Goal: Information Seeking & Learning: Learn about a topic

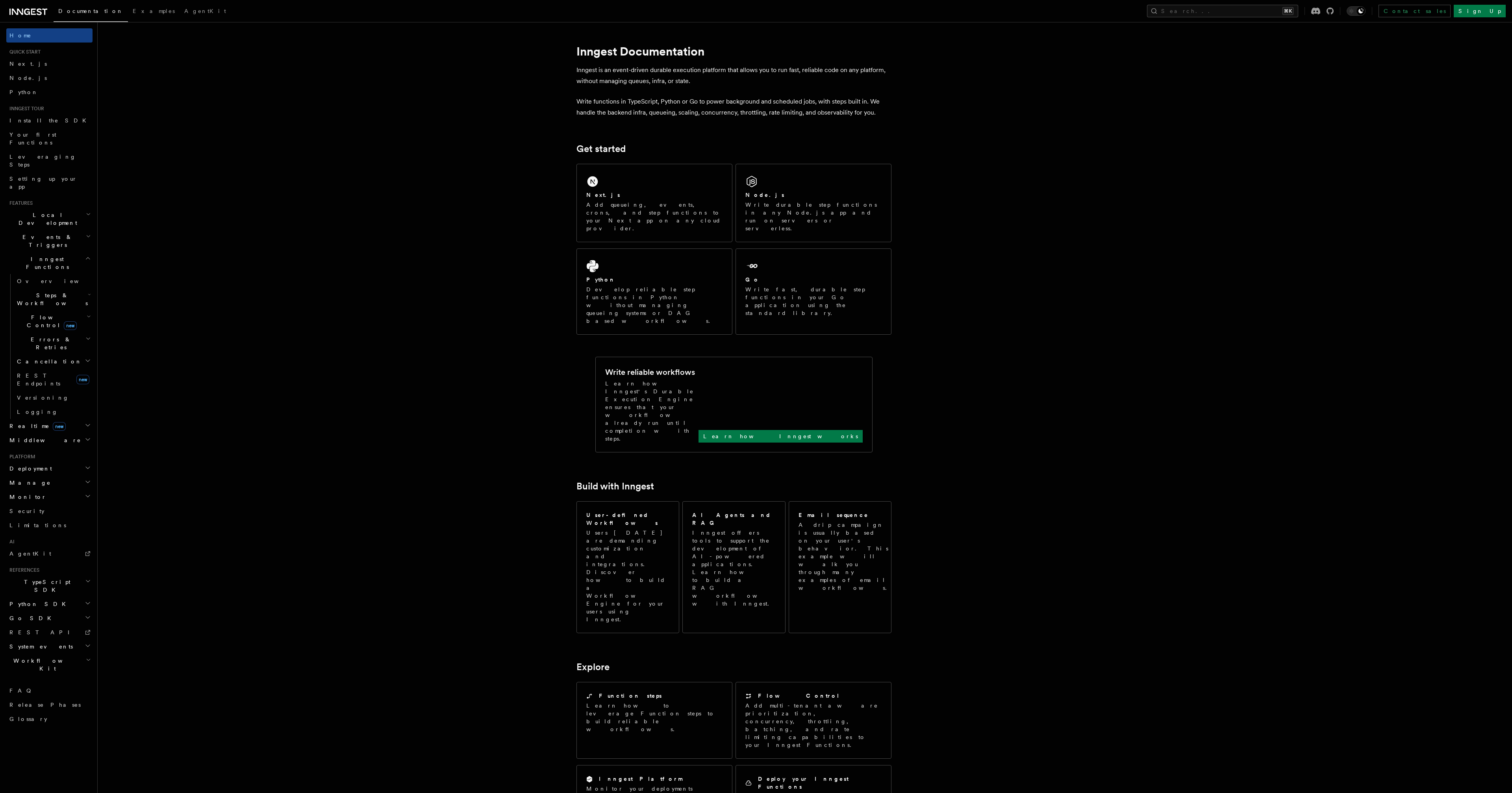
scroll to position [2, 0]
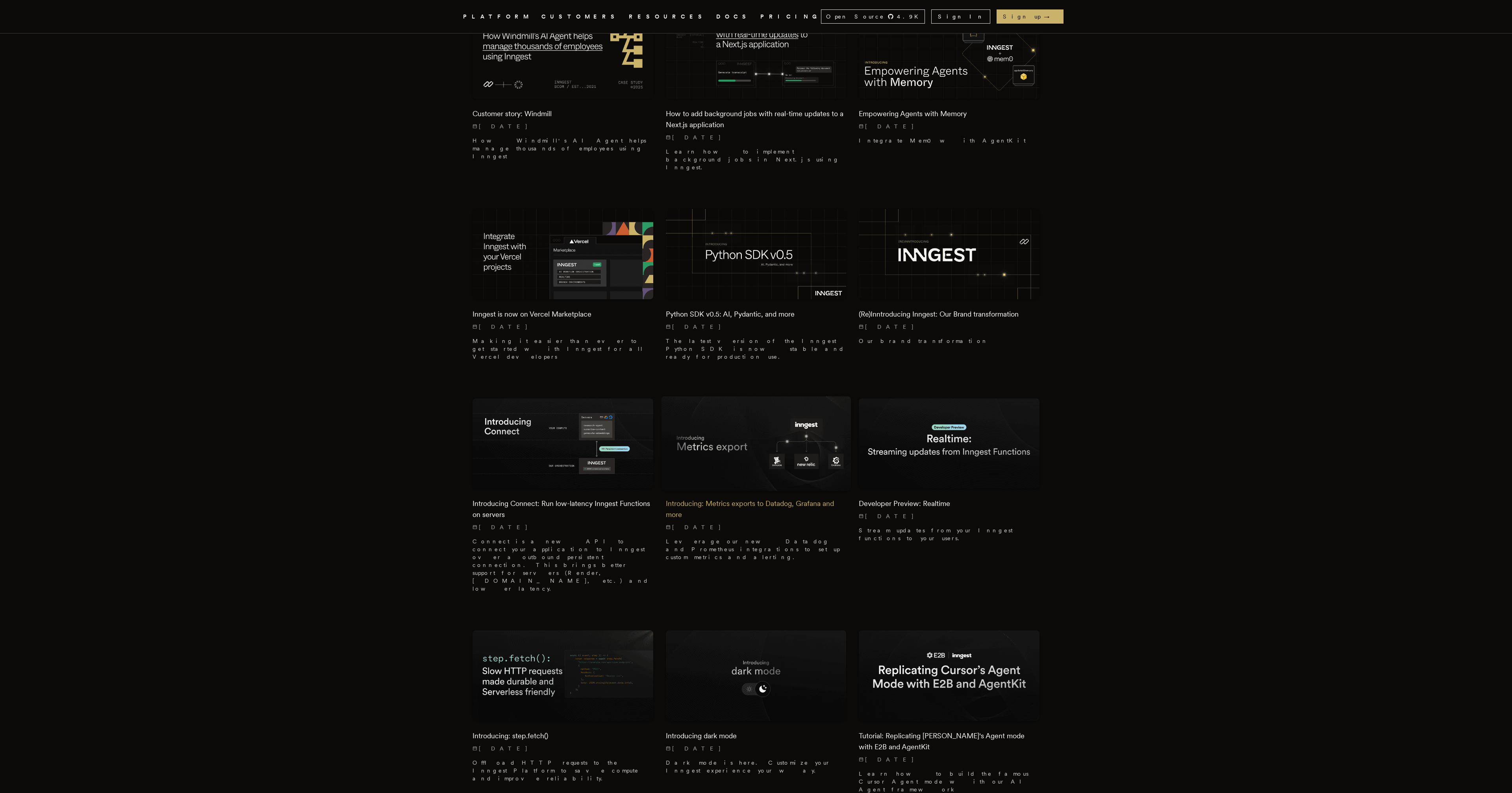
scroll to position [1301, 0]
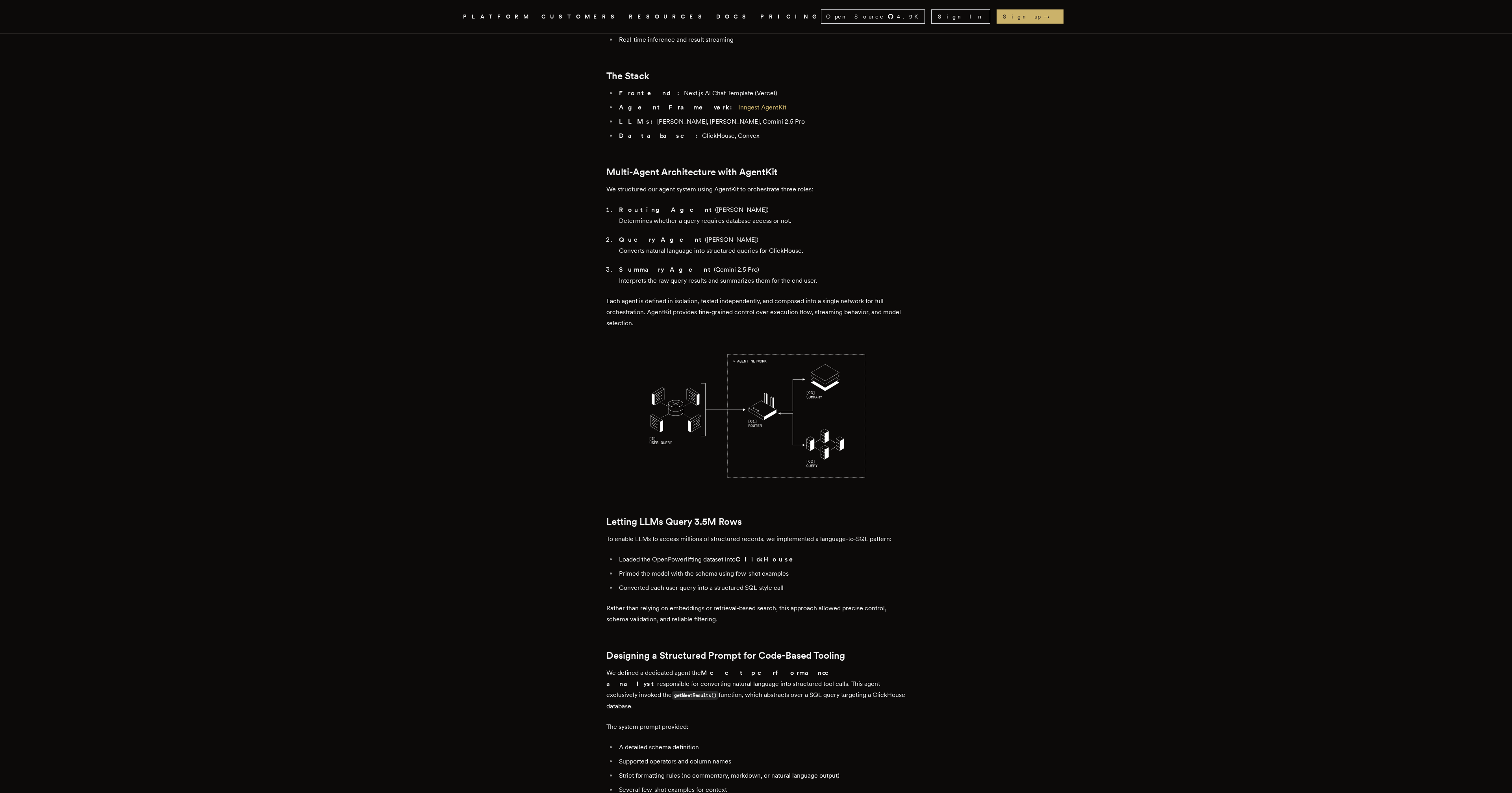
scroll to position [740, 0]
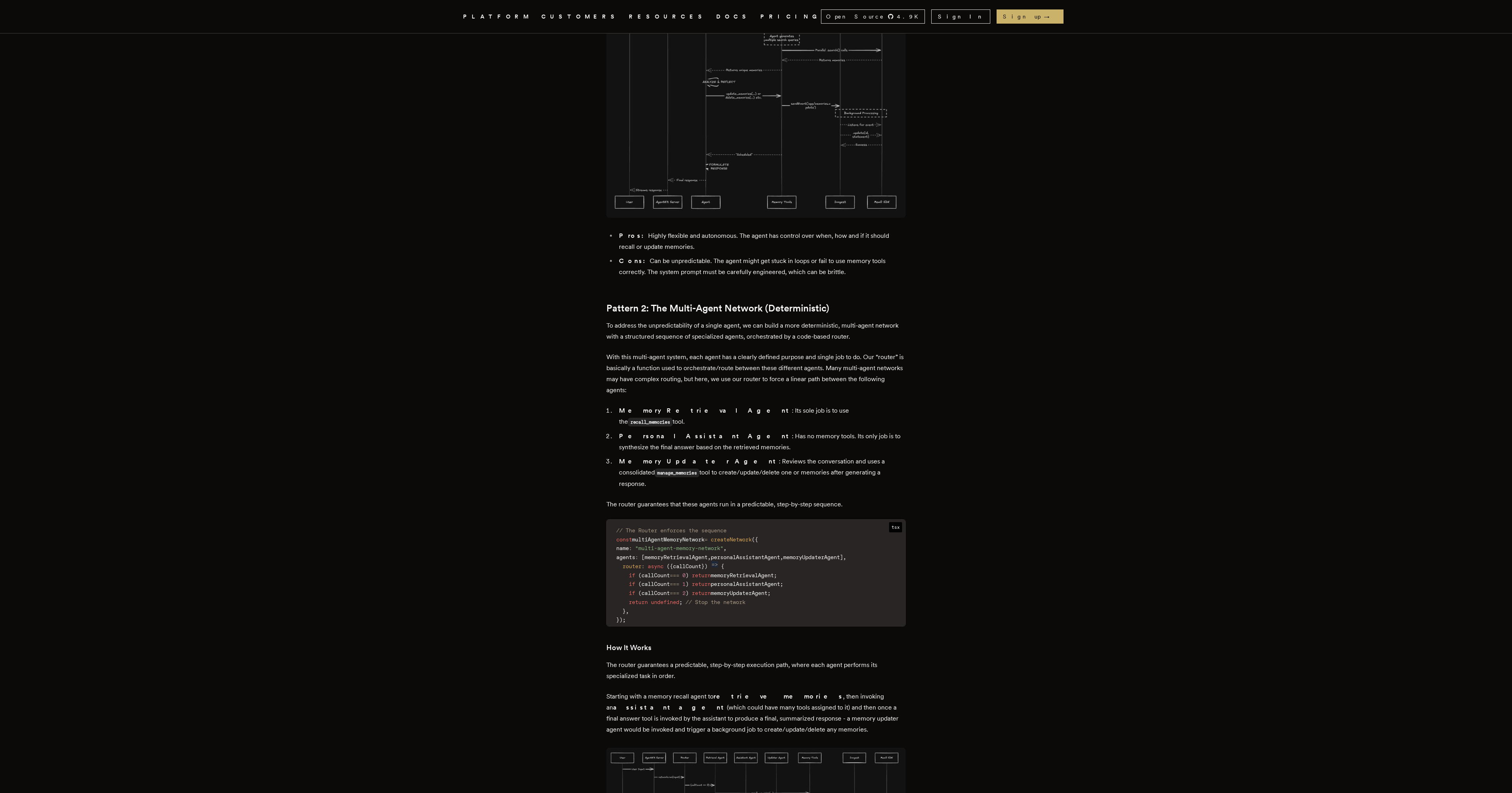
scroll to position [2745, 0]
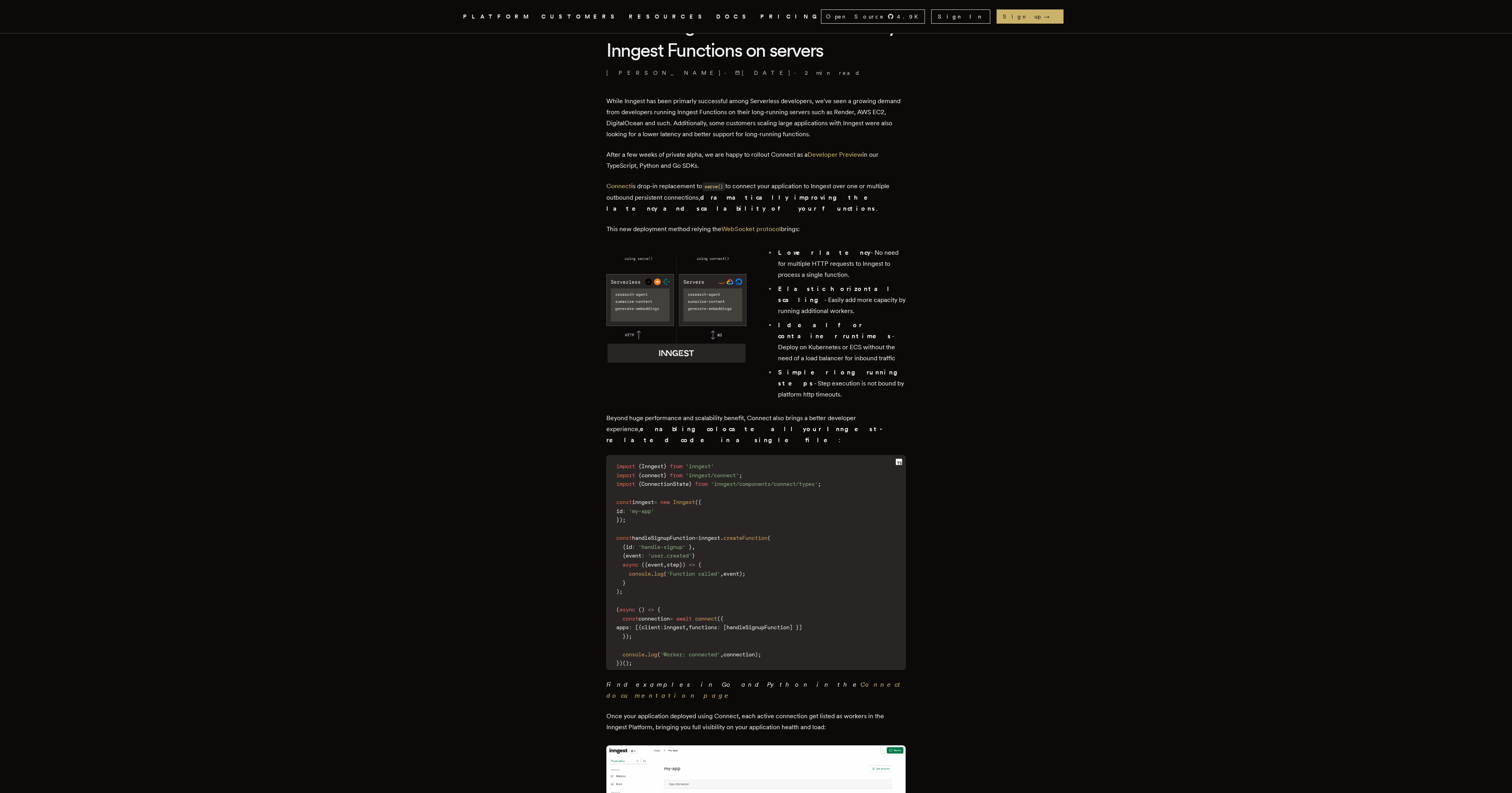
scroll to position [1, 0]
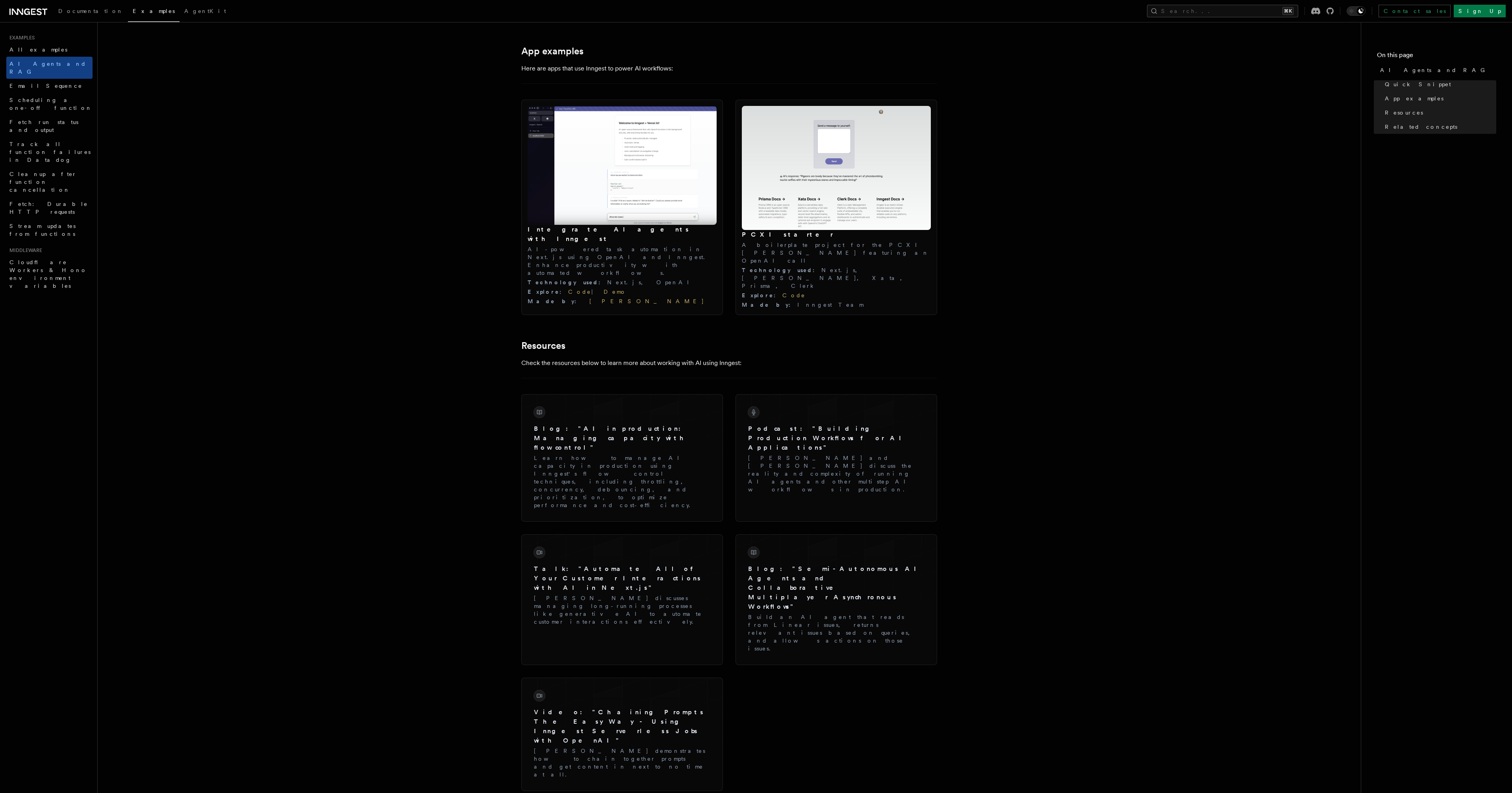
scroll to position [911, 0]
